Goal: Find specific page/section: Find specific page/section

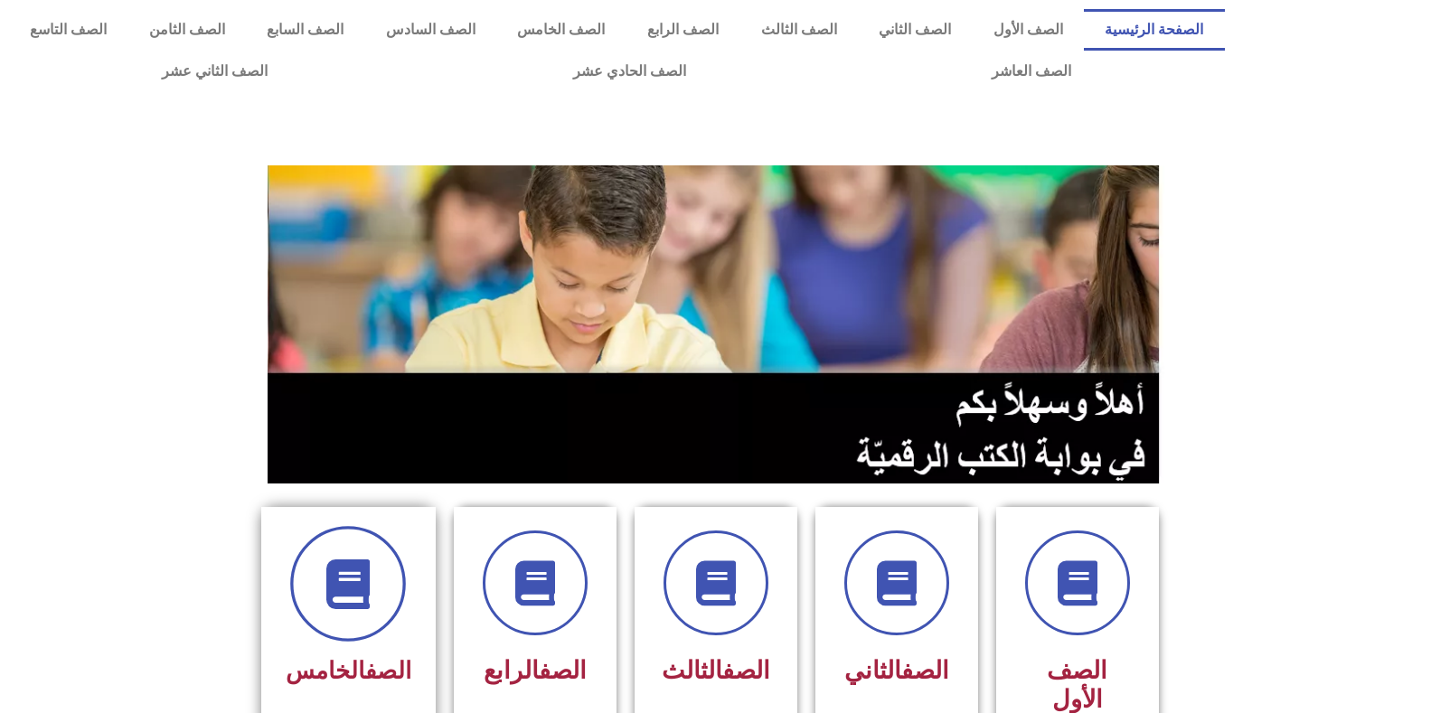
click at [389, 579] on span at bounding box center [348, 584] width 116 height 116
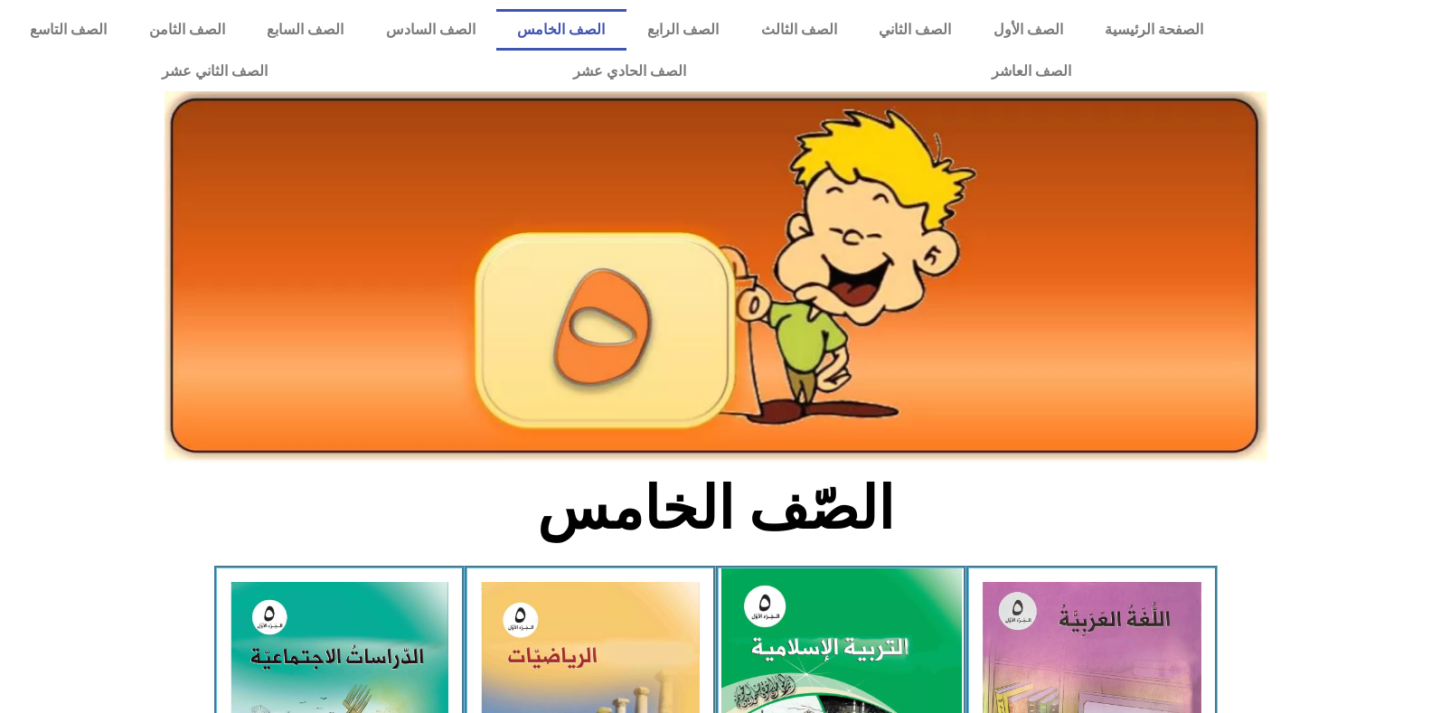
click at [856, 626] on img at bounding box center [841, 718] width 241 height 299
click at [861, 615] on img at bounding box center [841, 718] width 241 height 299
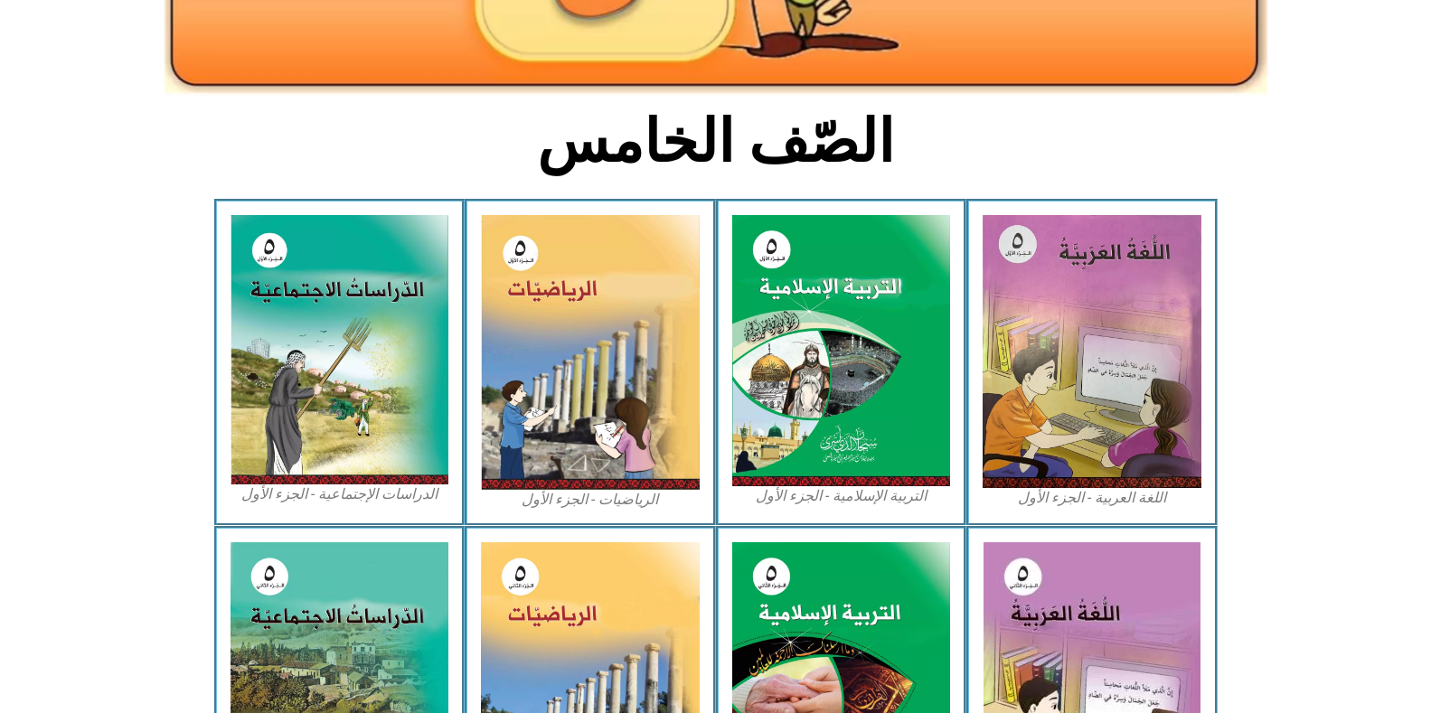
scroll to position [369, 0]
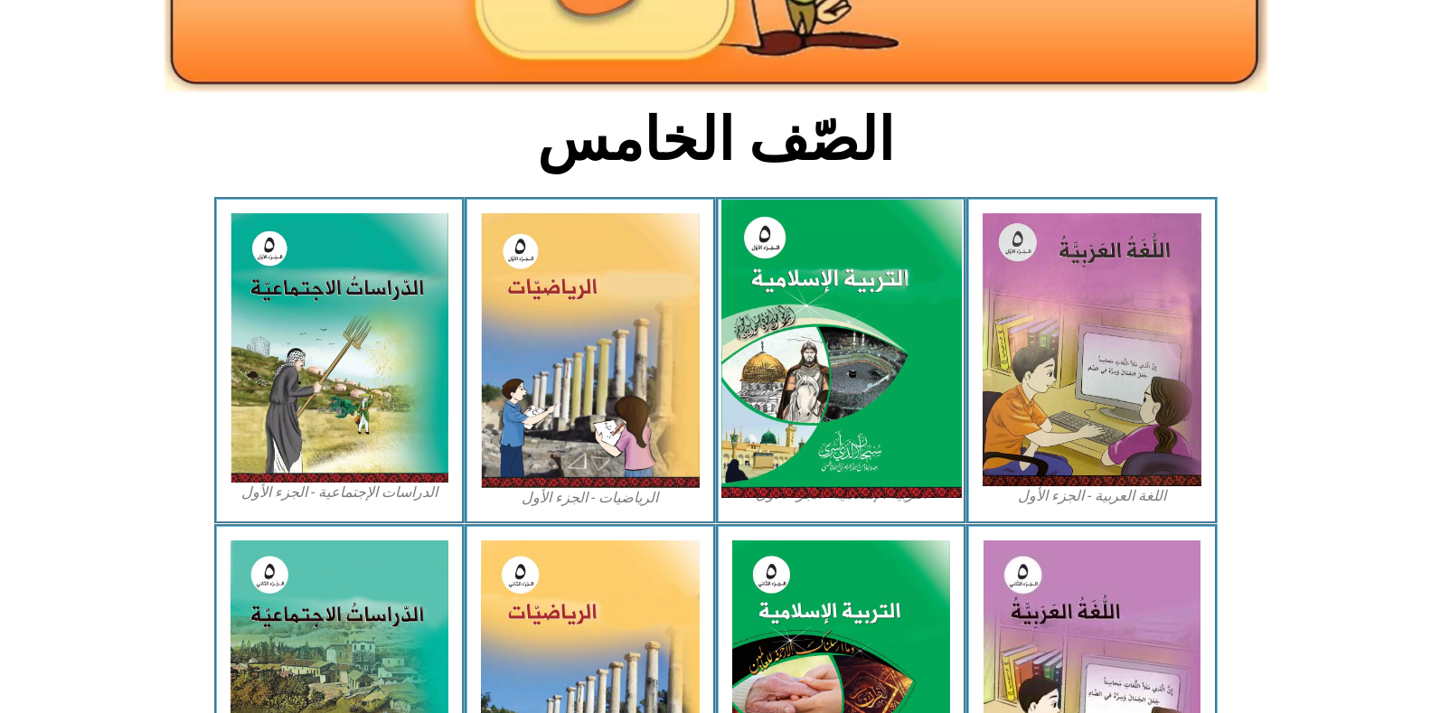
click at [882, 449] on img at bounding box center [841, 349] width 241 height 299
click at [881, 449] on img at bounding box center [841, 349] width 241 height 299
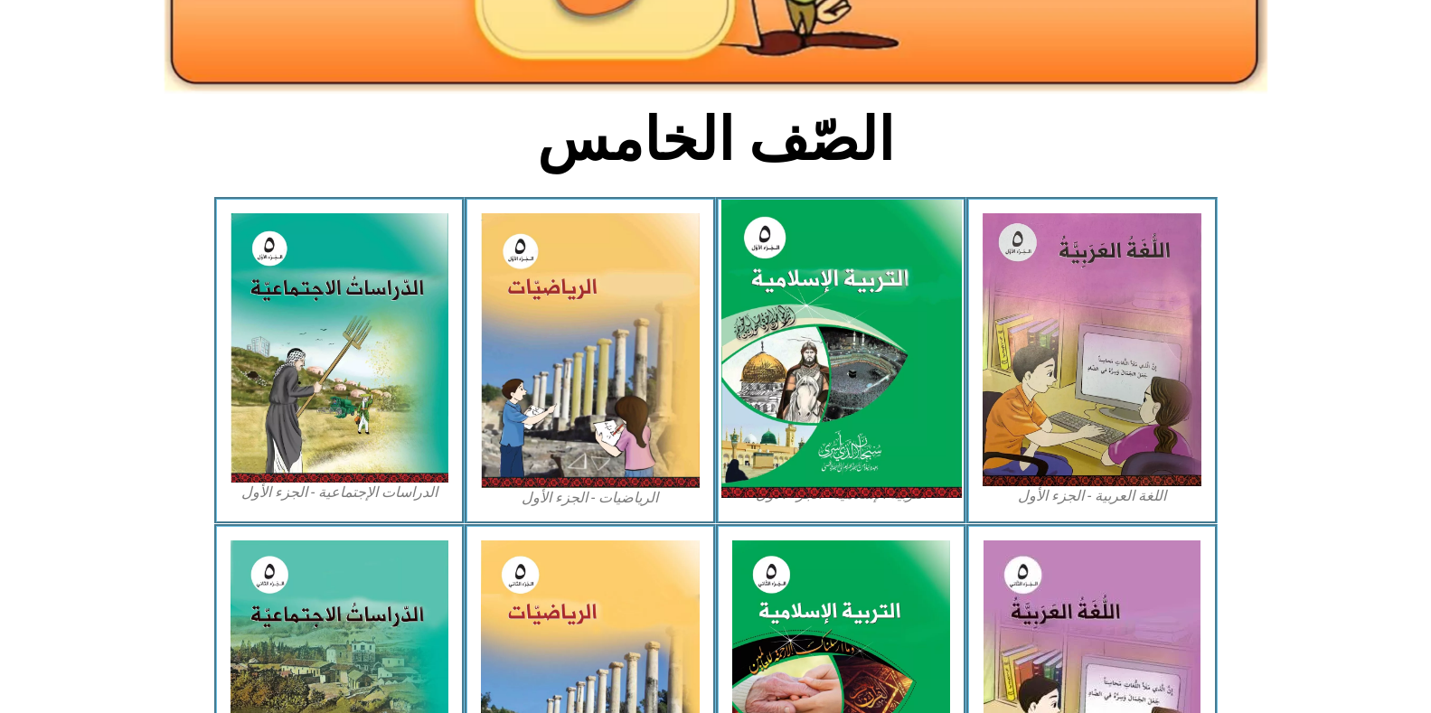
click at [807, 393] on img at bounding box center [841, 349] width 241 height 299
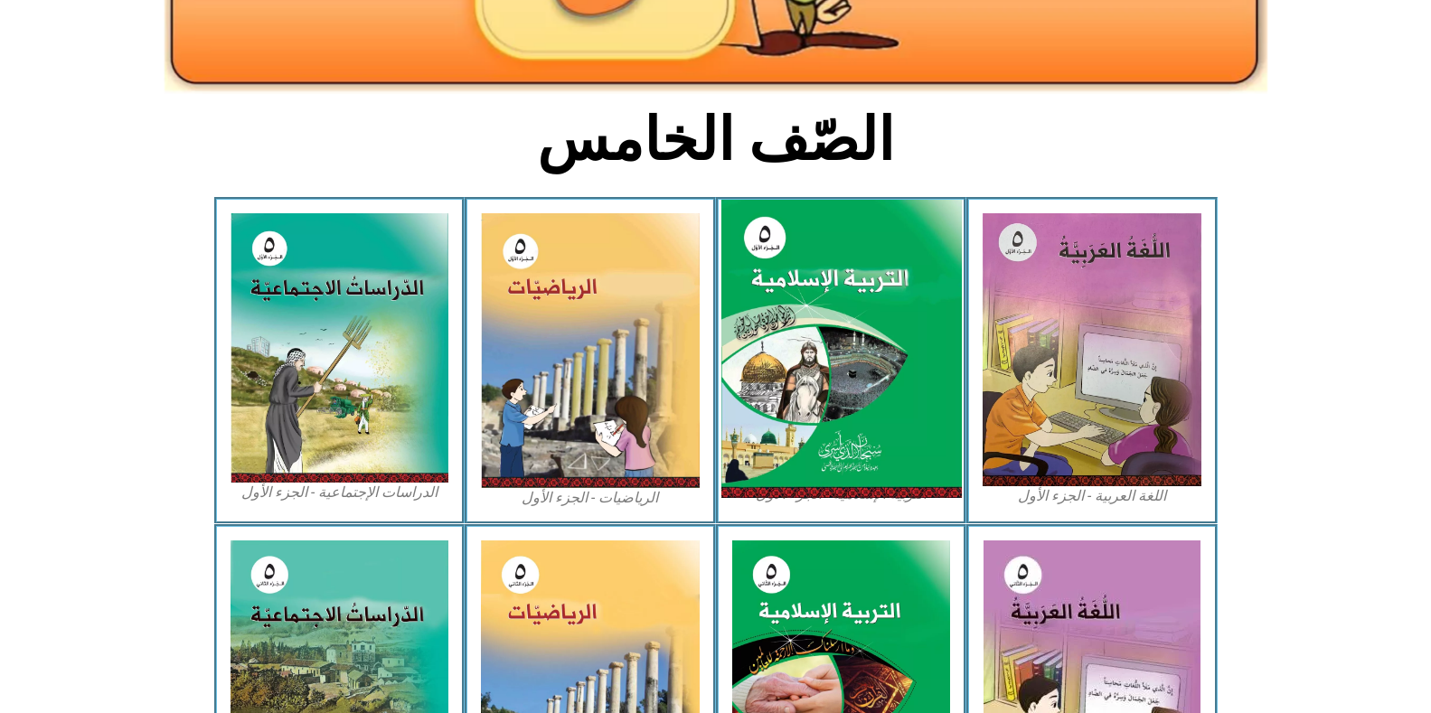
click at [807, 393] on img at bounding box center [841, 349] width 241 height 299
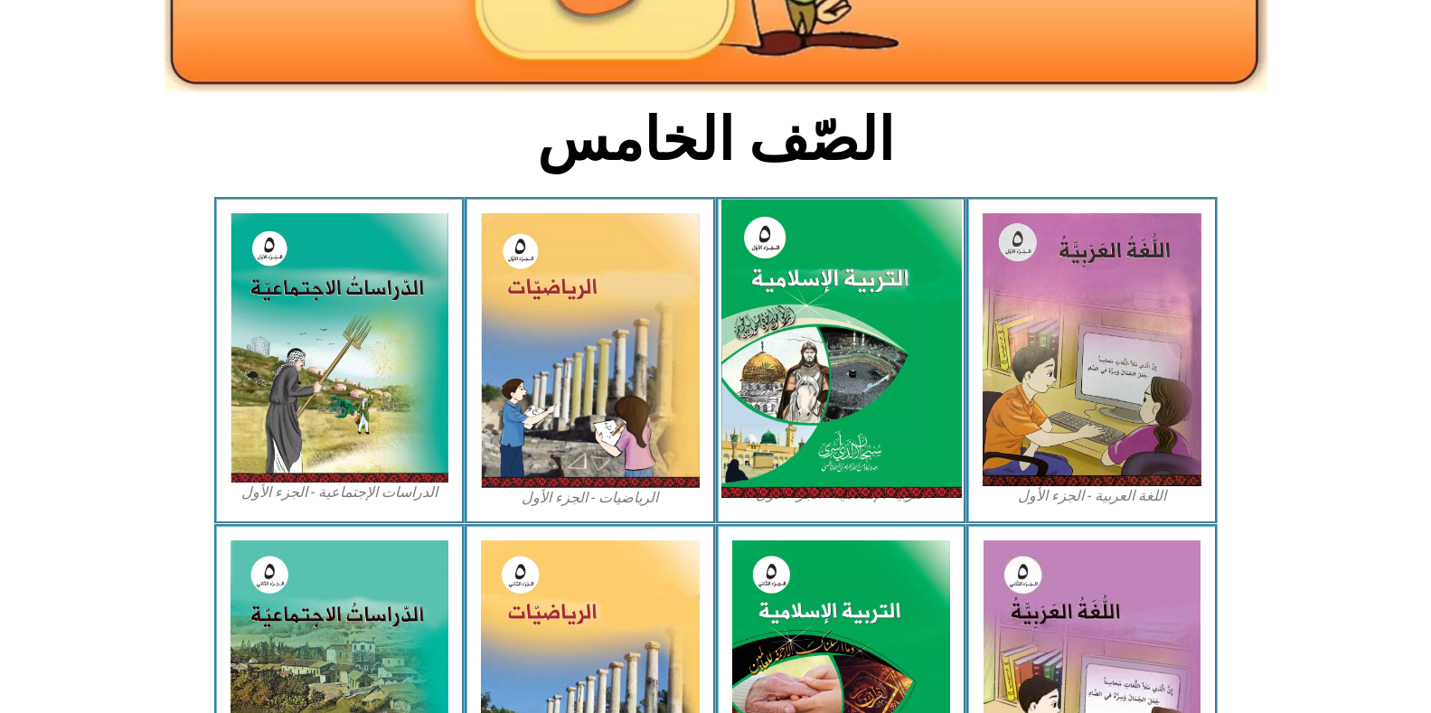
click at [807, 393] on img at bounding box center [841, 349] width 241 height 299
click at [801, 378] on img at bounding box center [841, 349] width 241 height 299
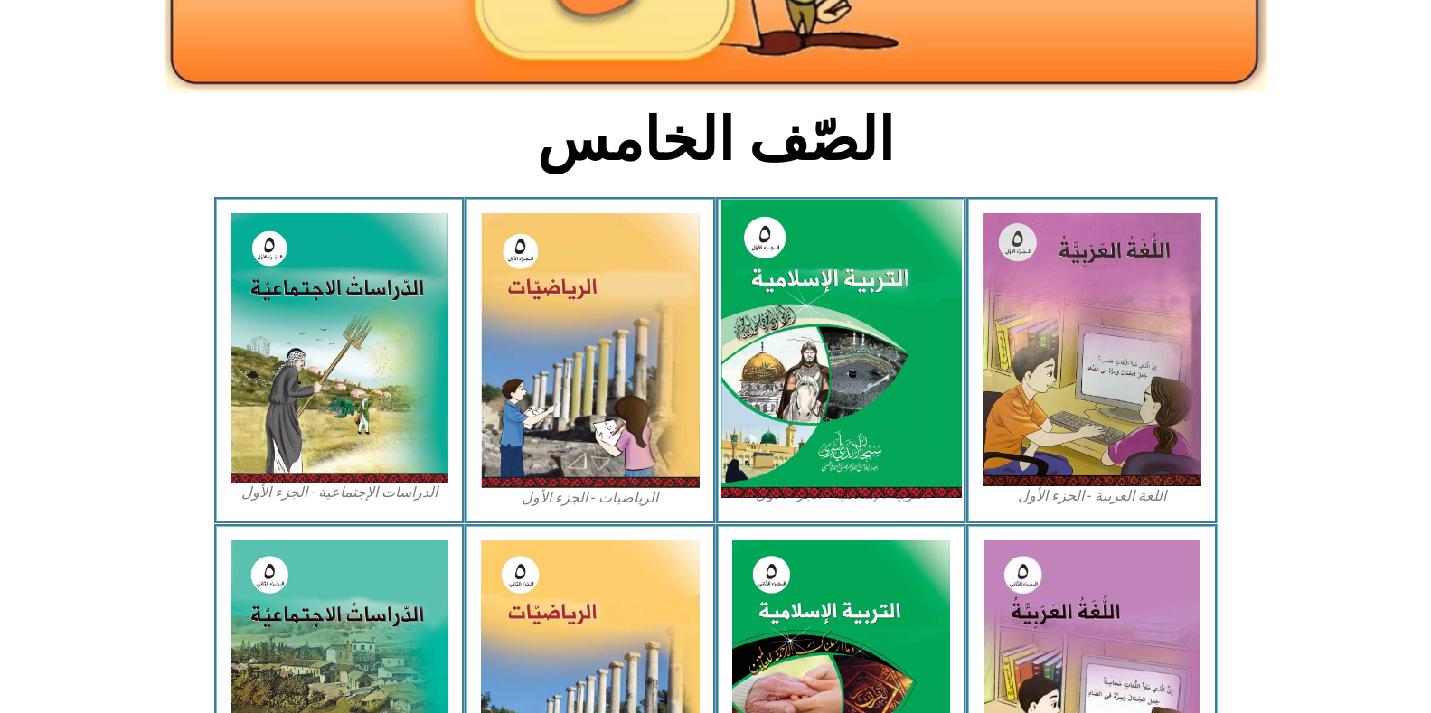
click at [801, 378] on img at bounding box center [841, 349] width 241 height 299
click at [800, 379] on img at bounding box center [841, 349] width 241 height 299
click at [800, 380] on img at bounding box center [841, 349] width 241 height 299
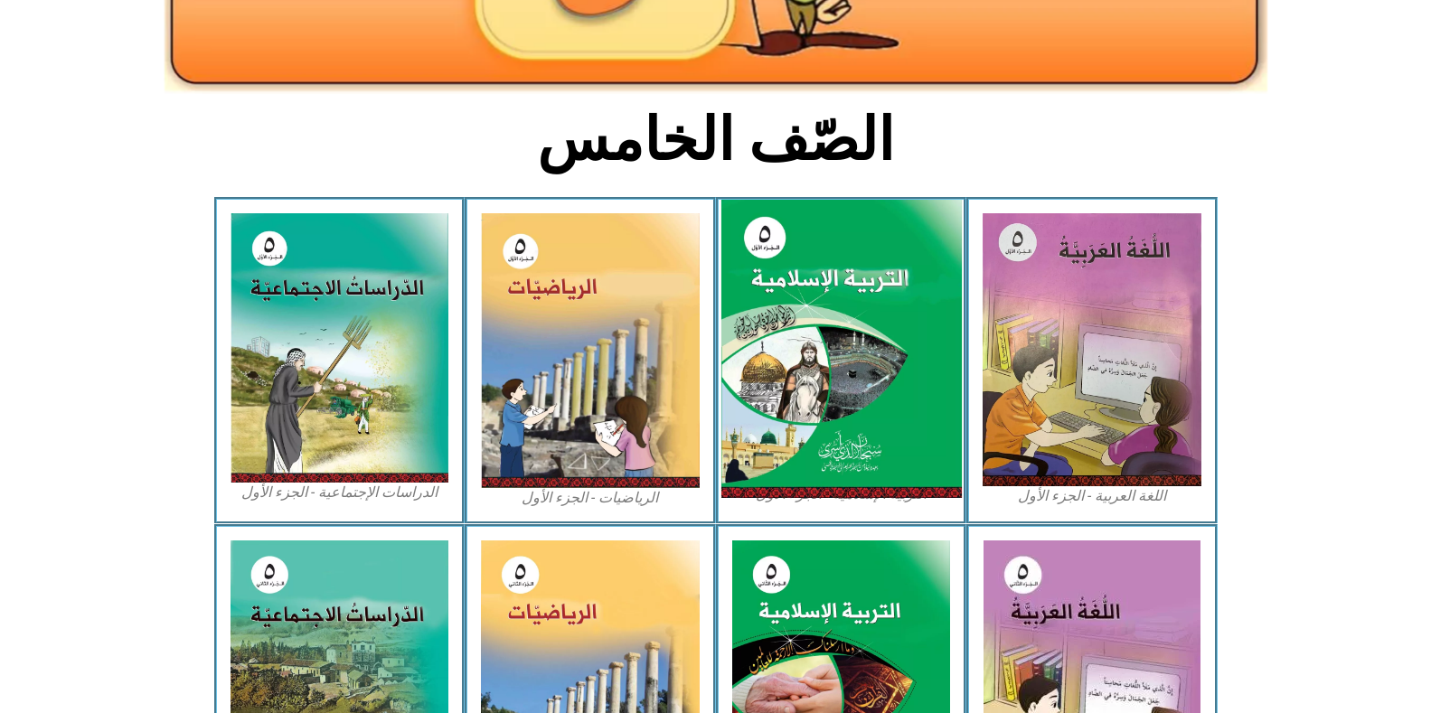
click at [800, 381] on img at bounding box center [841, 349] width 241 height 299
click at [883, 371] on img at bounding box center [841, 349] width 241 height 299
